Goal: Task Accomplishment & Management: Use online tool/utility

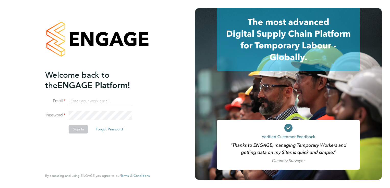
drag, startPoint x: 93, startPoint y: 99, endPoint x: 93, endPoint y: 103, distance: 3.6
click at [93, 99] on input at bounding box center [100, 101] width 63 height 9
type input "[PERSON_NAME][EMAIL_ADDRESS][PERSON_NAME][DOMAIN_NAME]"
click at [82, 129] on button "Sign In" at bounding box center [78, 129] width 19 height 8
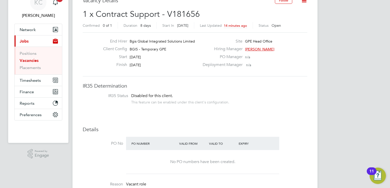
scroll to position [26, 0]
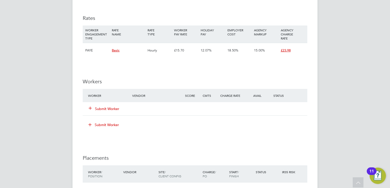
drag, startPoint x: 268, startPoint y: 64, endPoint x: 276, endPoint y: 78, distance: 16.4
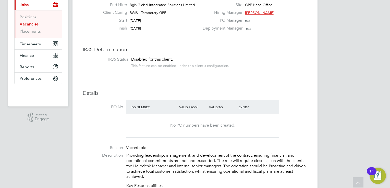
scroll to position [0, 0]
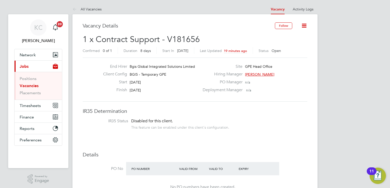
click at [265, 65] on span "GPE Head Office" at bounding box center [258, 66] width 27 height 5
